Goal: Find specific page/section: Find specific page/section

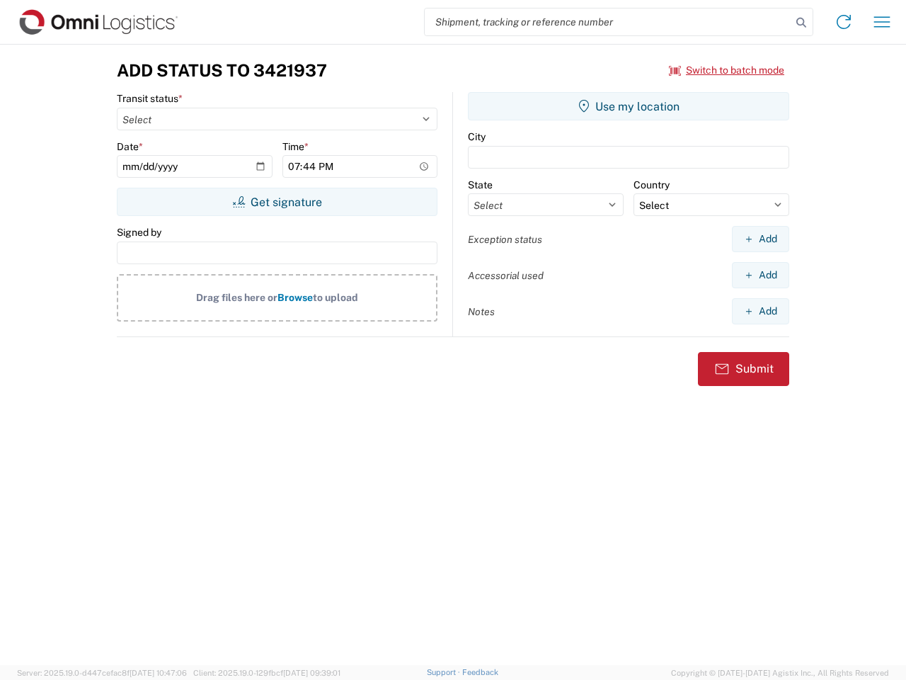
click at [608, 22] on input "search" at bounding box center [608, 21] width 367 height 27
click at [802, 23] on icon at bounding box center [802, 23] width 20 height 20
click at [844, 22] on icon at bounding box center [844, 22] width 23 height 23
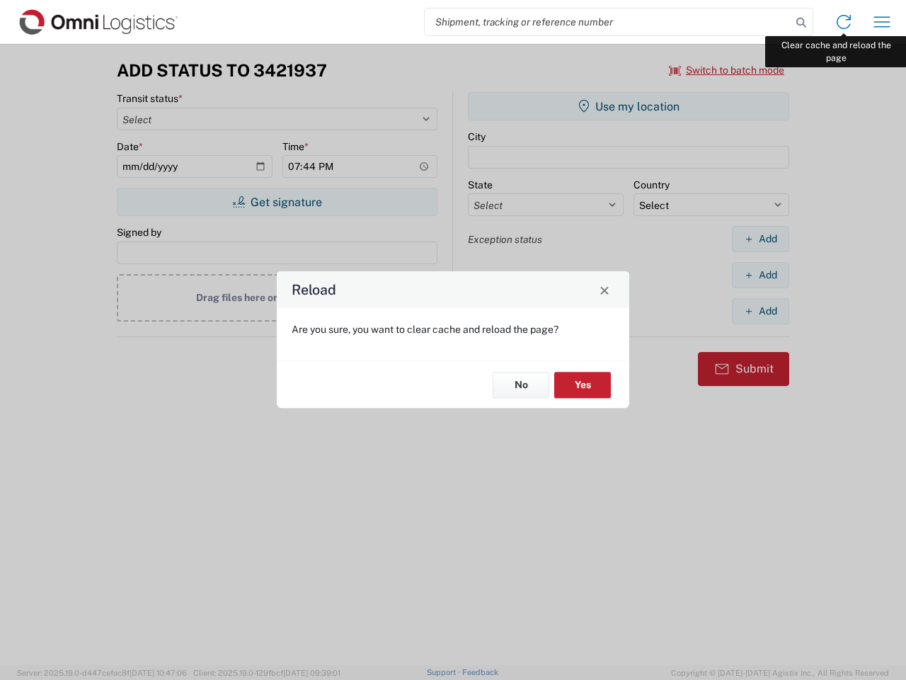
click at [882, 22] on div "Reload Are you sure, you want to clear cache and reload the page? No Yes" at bounding box center [453, 340] width 906 height 680
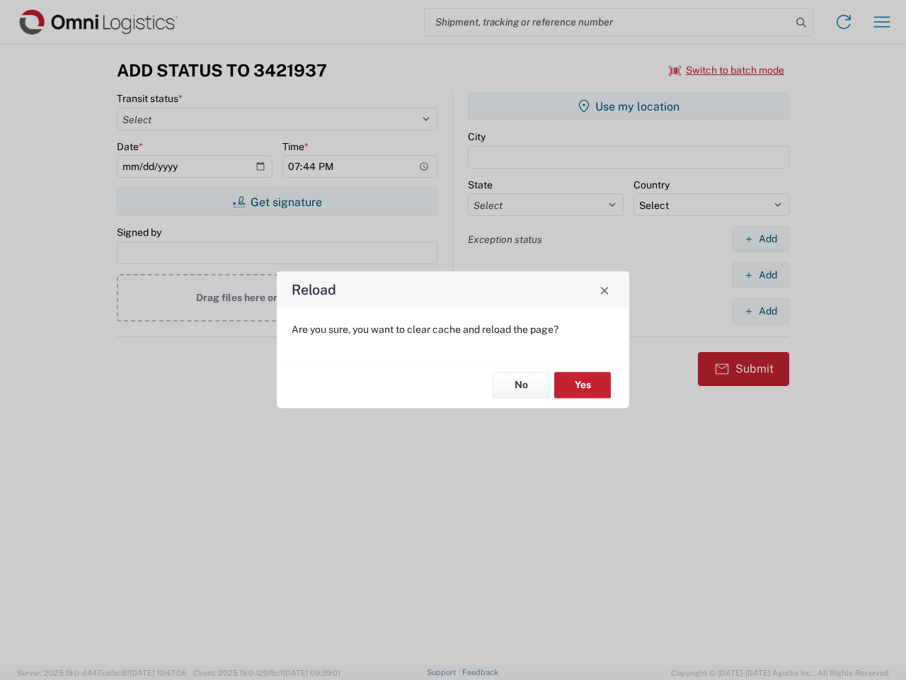
click at [727, 70] on div "Reload Are you sure, you want to clear cache and reload the page? No Yes" at bounding box center [453, 340] width 906 height 680
click at [277, 202] on div "Reload Are you sure, you want to clear cache and reload the page? No Yes" at bounding box center [453, 340] width 906 height 680
click at [629, 106] on div "Reload Are you sure, you want to clear cache and reload the page? No Yes" at bounding box center [453, 340] width 906 height 680
click at [760, 239] on div "Reload Are you sure, you want to clear cache and reload the page? No Yes" at bounding box center [453, 340] width 906 height 680
click at [760, 275] on div "Reload Are you sure, you want to clear cache and reload the page? No Yes" at bounding box center [453, 340] width 906 height 680
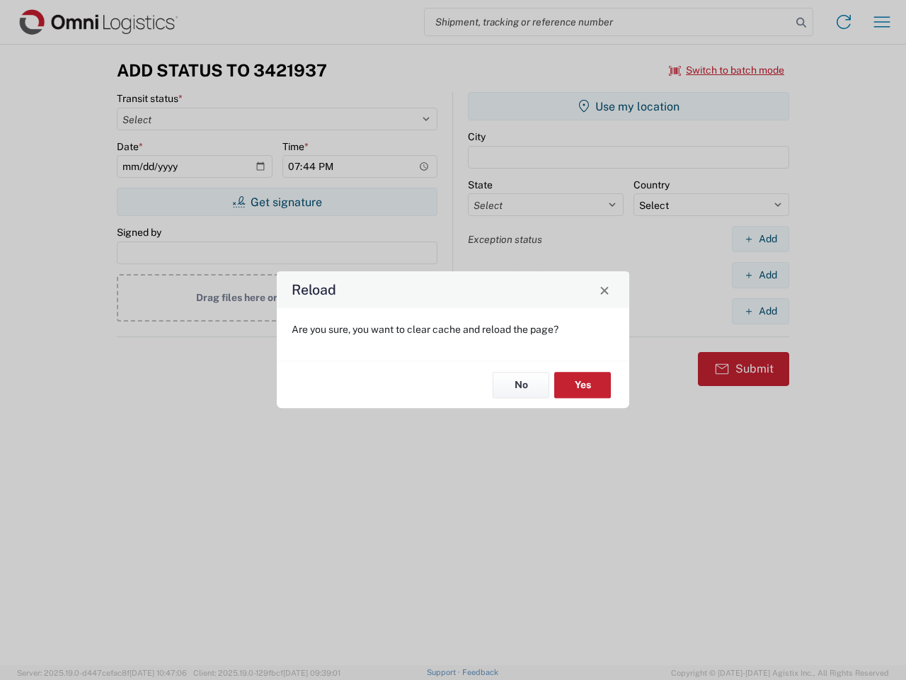
click at [760, 311] on div "Reload Are you sure, you want to clear cache and reload the page? No Yes" at bounding box center [453, 340] width 906 height 680
